Goal: Task Accomplishment & Management: Manage account settings

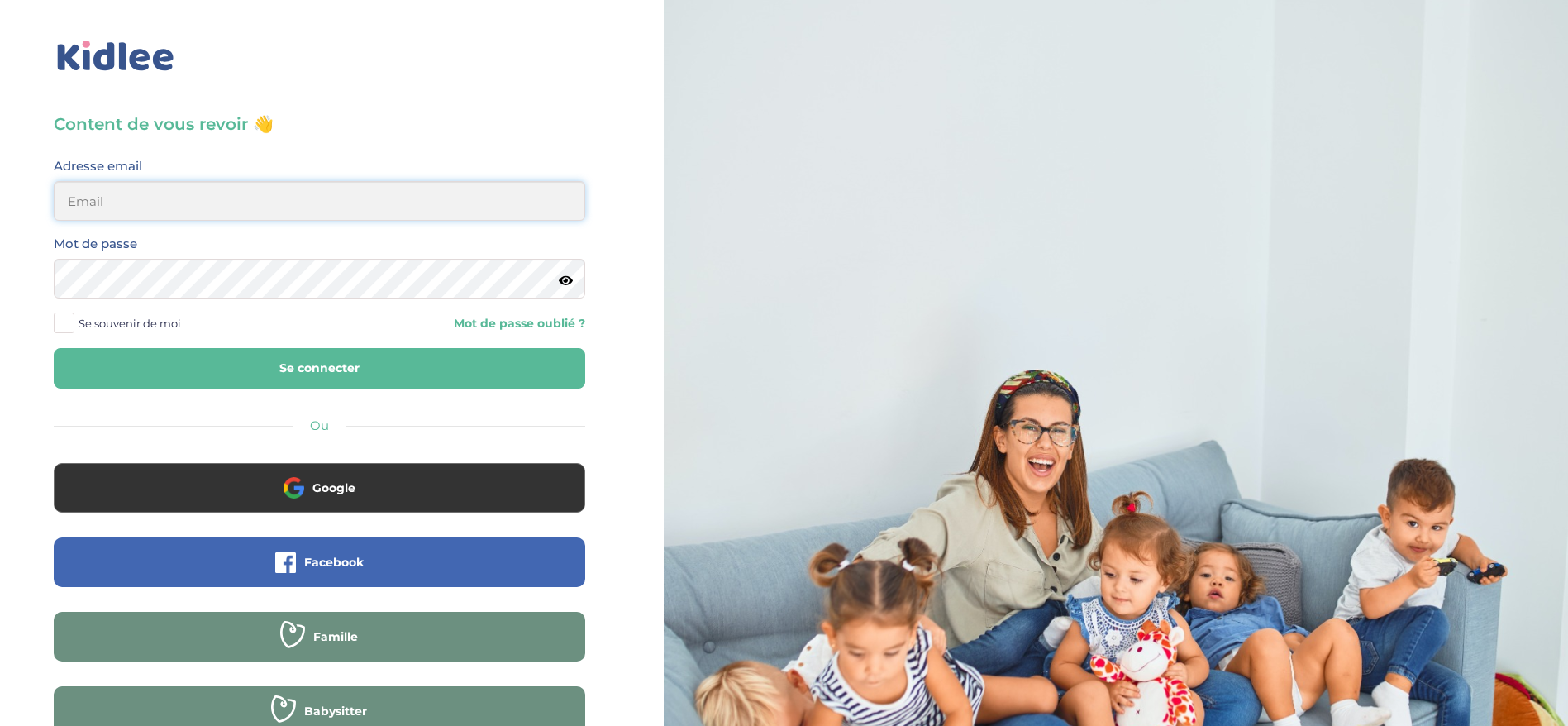
type input "ferial@kidlee.fr"
click at [229, 368] on button "Se connecter" at bounding box center [320, 368] width 532 height 40
